Goal: Transaction & Acquisition: Book appointment/travel/reservation

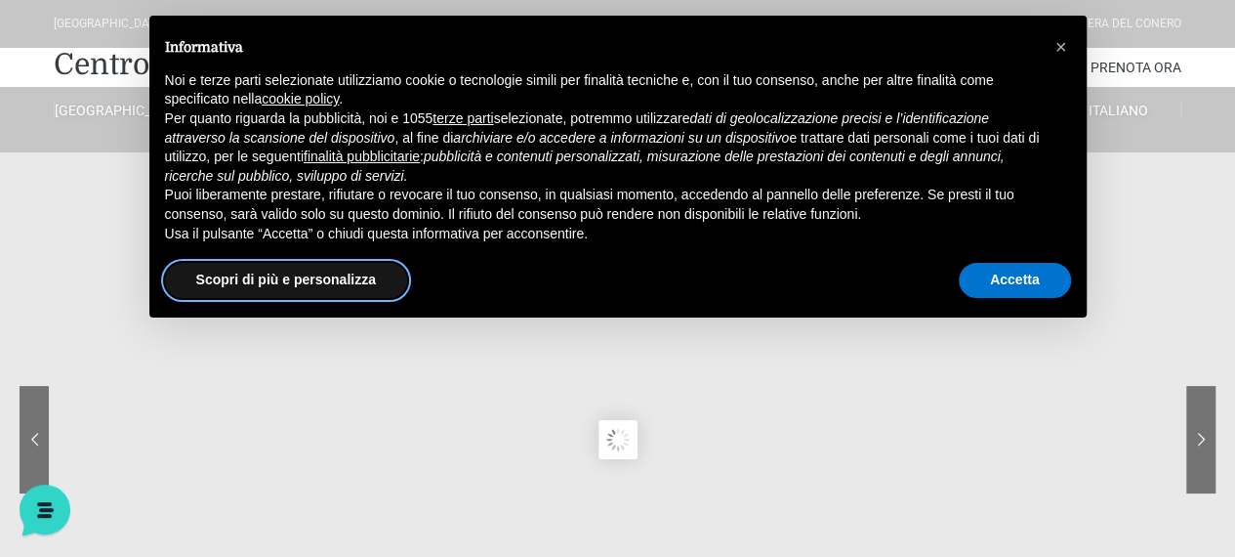
click at [303, 274] on button "Scopri di più e personalizza" at bounding box center [286, 280] width 242 height 35
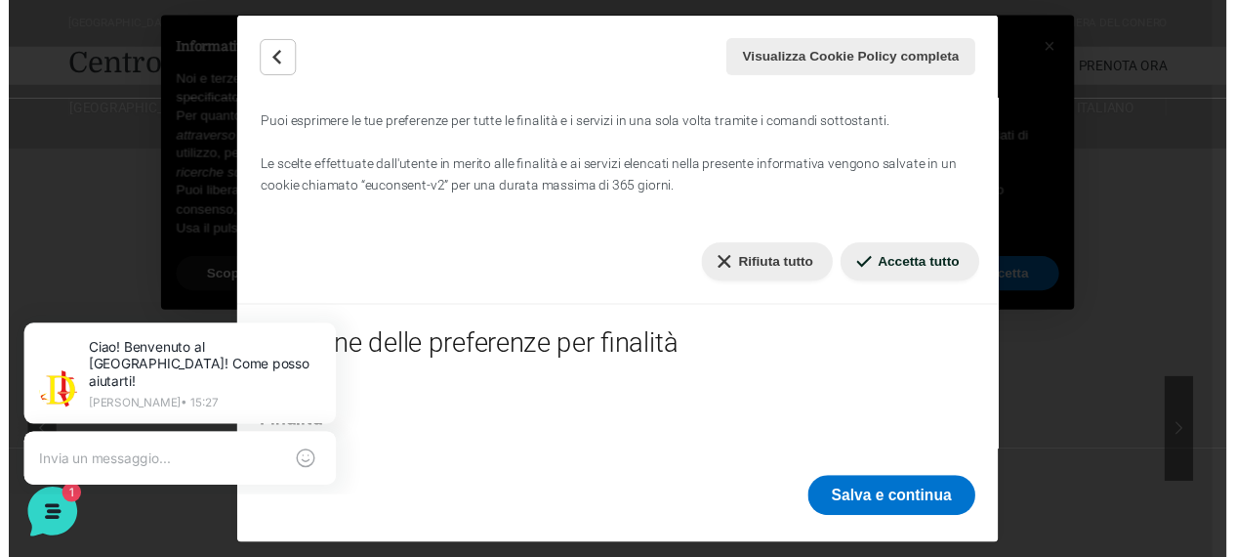
scroll to position [197, 0]
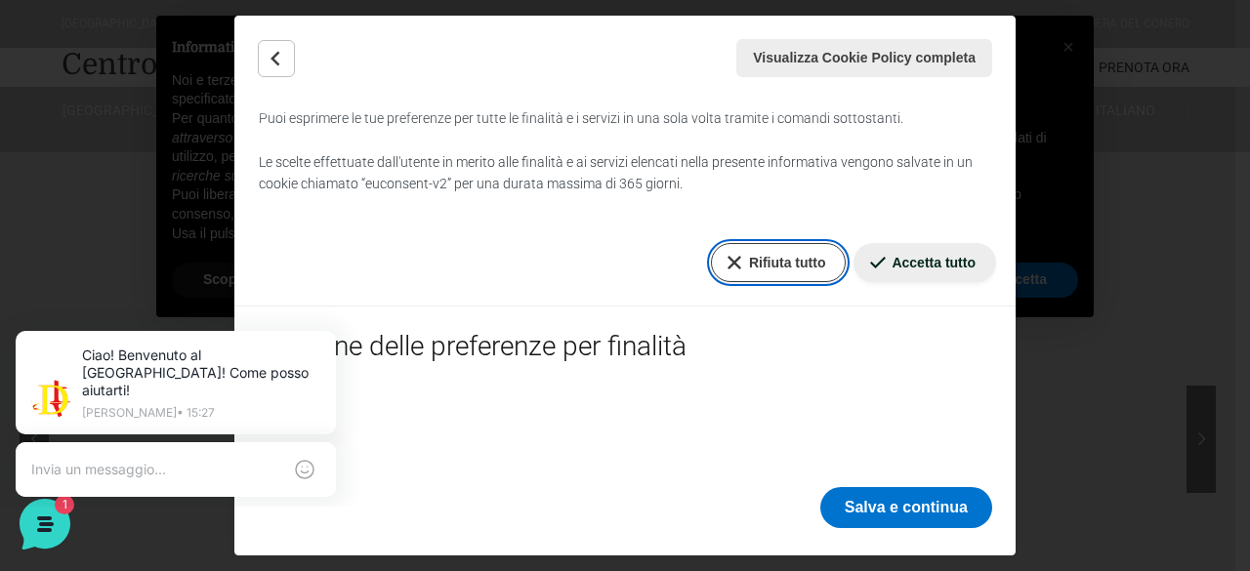
click at [765, 256] on button "Rifiuta tutto" at bounding box center [779, 262] width 136 height 39
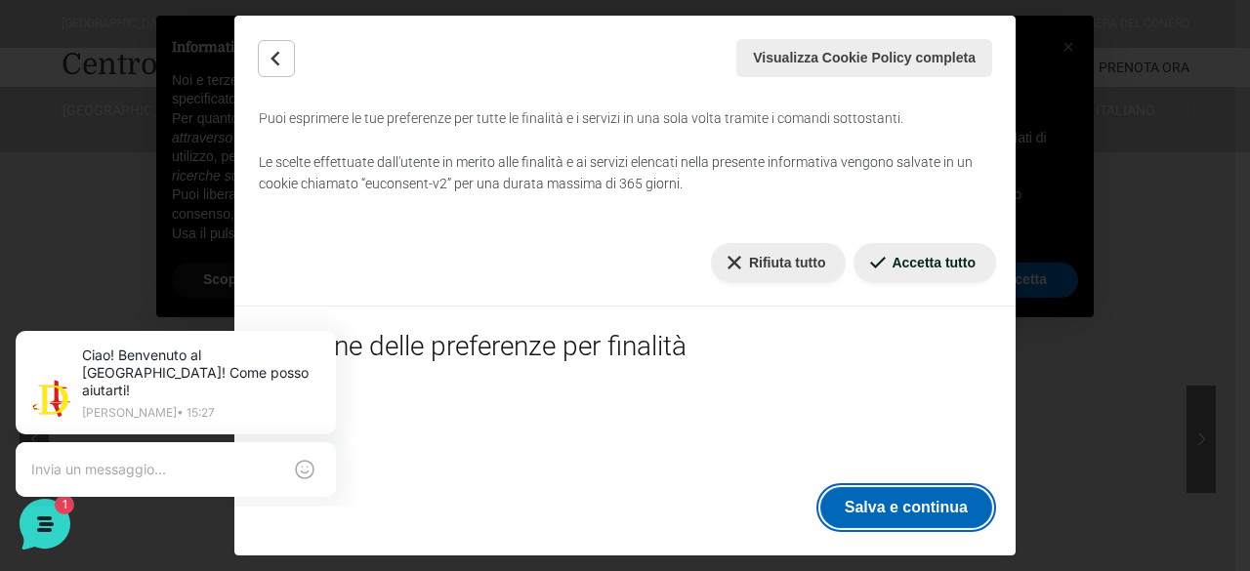
click at [931, 513] on button "Salva e continua" at bounding box center [906, 507] width 172 height 41
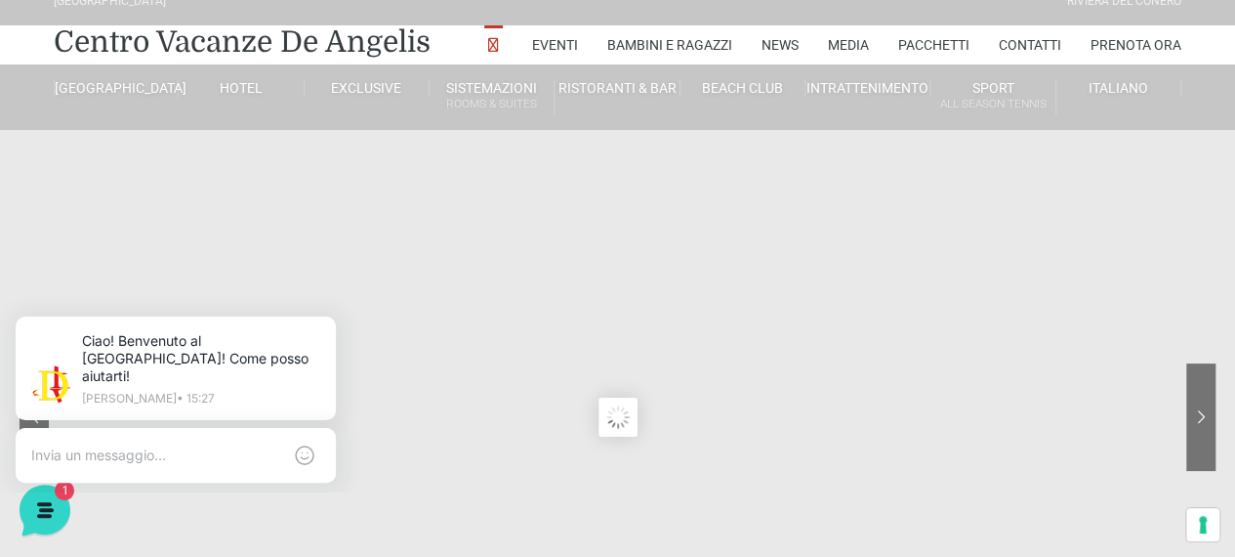
scroll to position [0, 0]
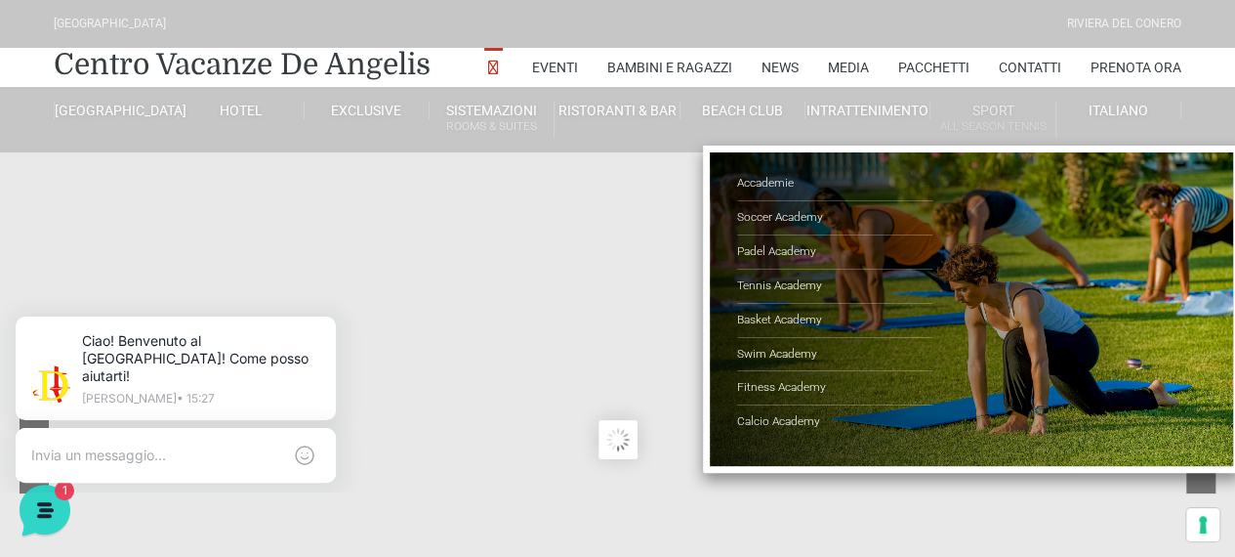
click at [1008, 104] on link "Sport All Season Tennis" at bounding box center [993, 120] width 125 height 36
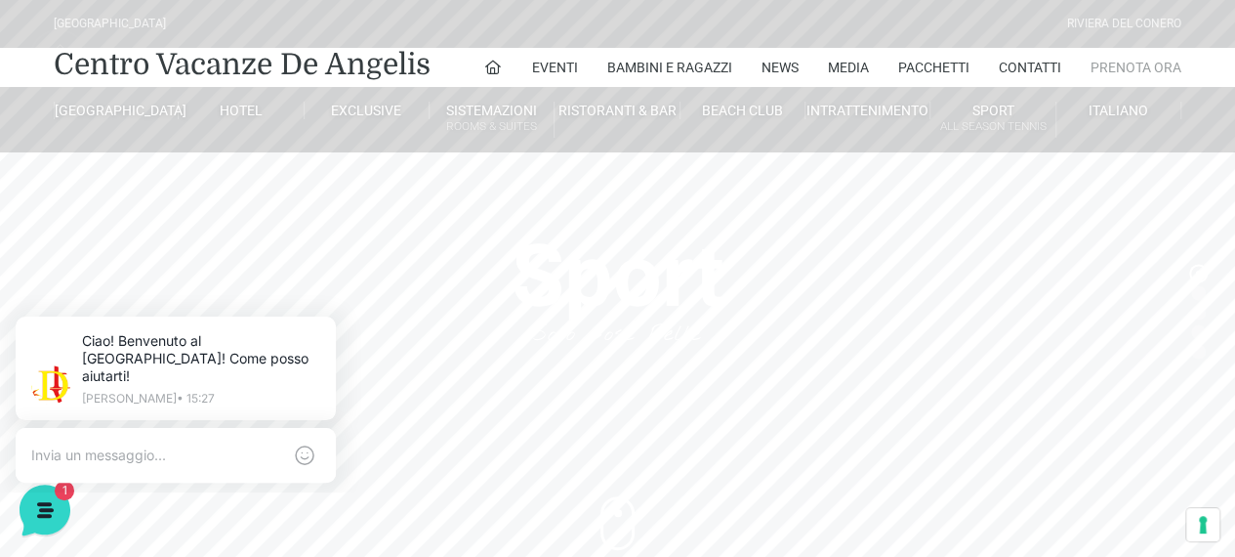
click at [1125, 64] on link "Prenota Ora" at bounding box center [1136, 67] width 91 height 39
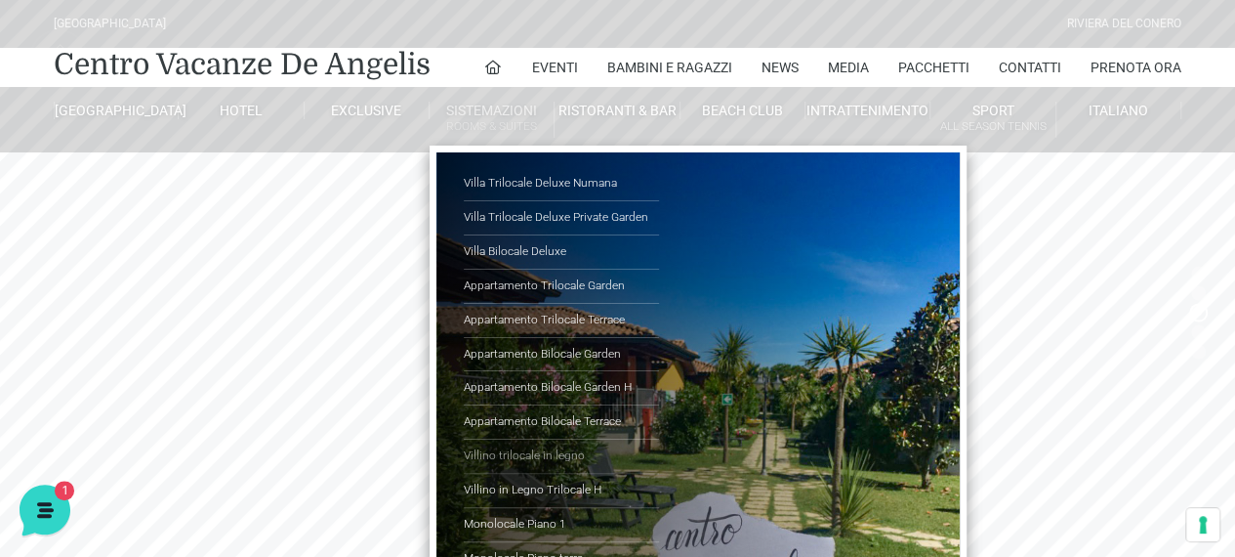
click at [517, 445] on link "Villino trilocale in legno" at bounding box center [561, 456] width 195 height 34
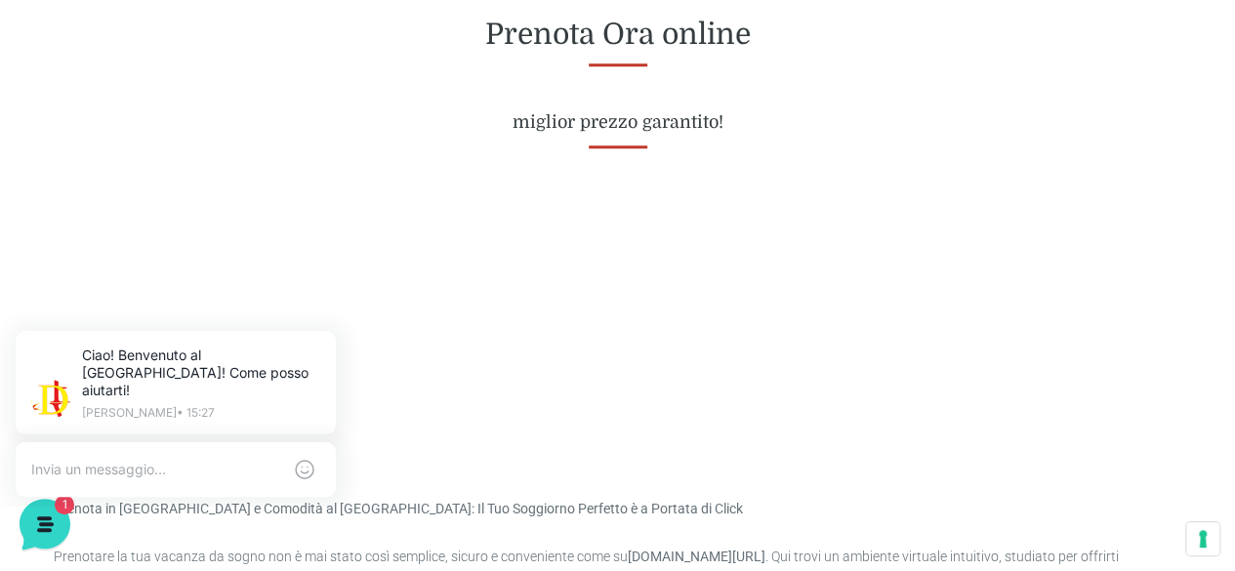
scroll to position [821, 0]
click at [332, 332] on icon at bounding box center [332, 335] width 16 height 16
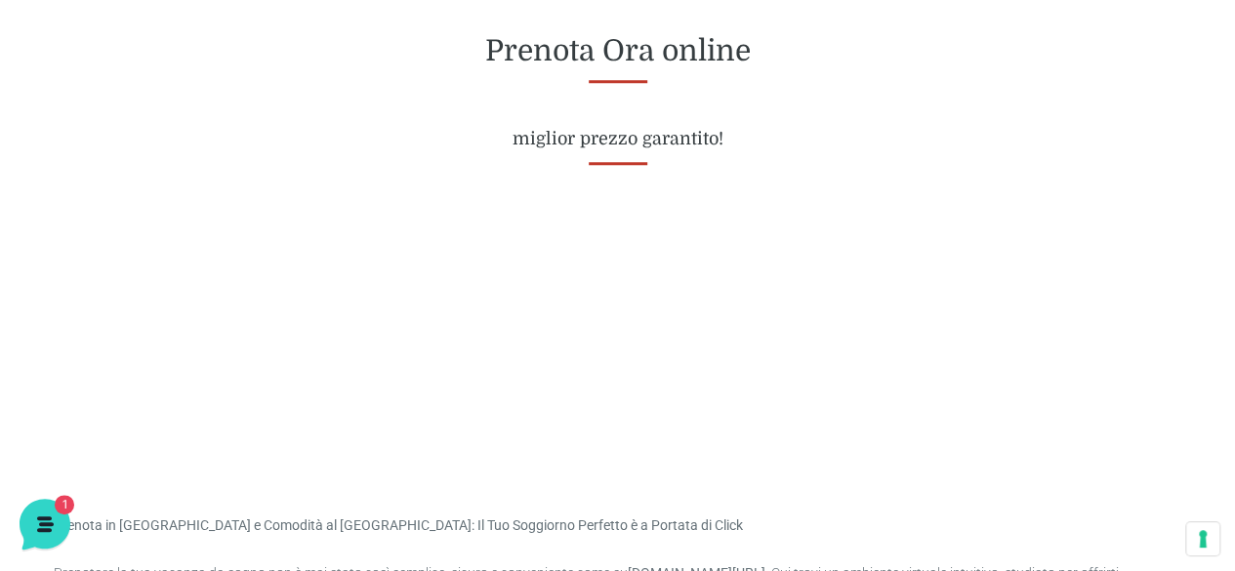
scroll to position [804, 0]
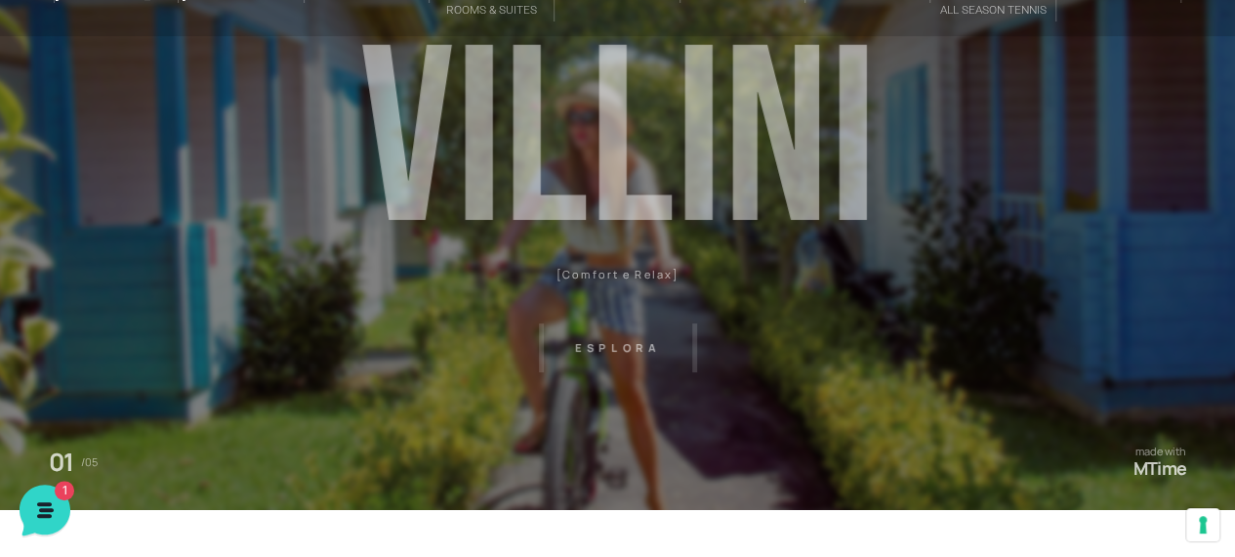
click at [822, 244] on header "[GEOGRAPHIC_DATA] [GEOGRAPHIC_DATA] Centro Vacanze [GEOGRAPHIC_DATA] Eventi Mis…" at bounding box center [617, 323] width 1235 height 879
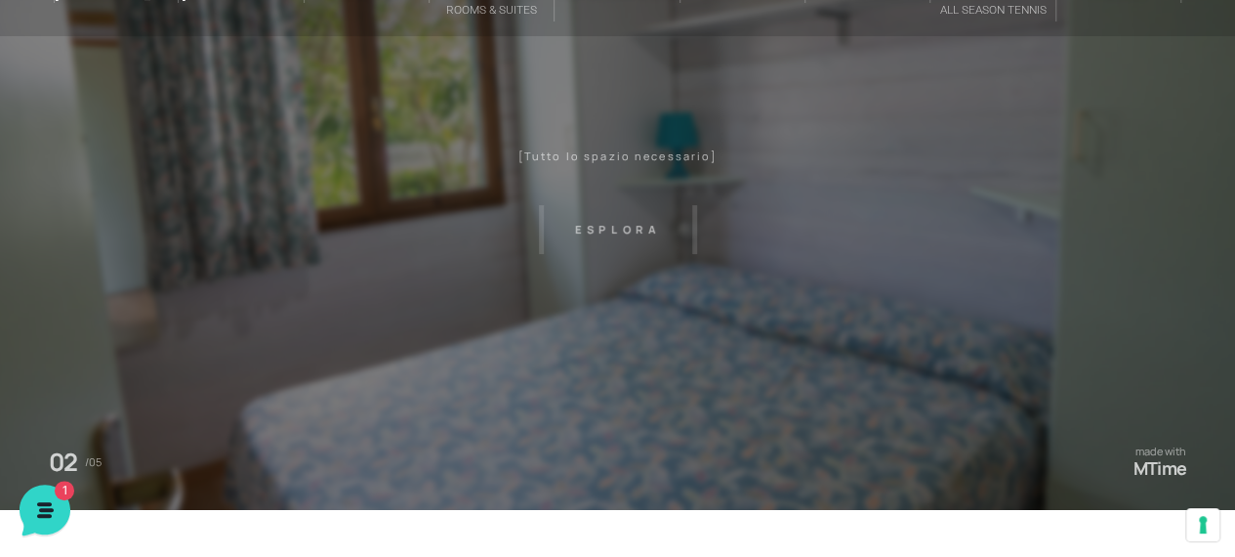
click at [822, 244] on header "[GEOGRAPHIC_DATA] [GEOGRAPHIC_DATA] Centro Vacanze [GEOGRAPHIC_DATA] Eventi Mis…" at bounding box center [617, 323] width 1235 height 879
click at [621, 229] on header "[GEOGRAPHIC_DATA] [GEOGRAPHIC_DATA] Centro Vacanze [GEOGRAPHIC_DATA] Eventi Mis…" at bounding box center [617, 323] width 1235 height 879
click at [629, 220] on header "[GEOGRAPHIC_DATA] [GEOGRAPHIC_DATA] Centro Vacanze [GEOGRAPHIC_DATA] Eventi Mis…" at bounding box center [617, 323] width 1235 height 879
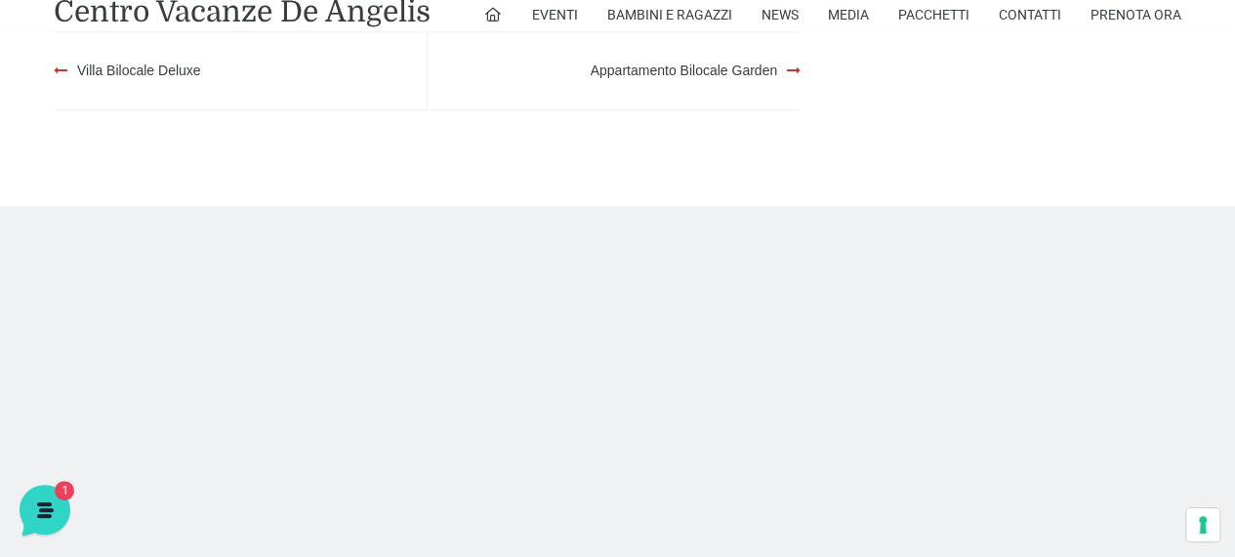
scroll to position [4377, 0]
